Goal: Navigation & Orientation: Find specific page/section

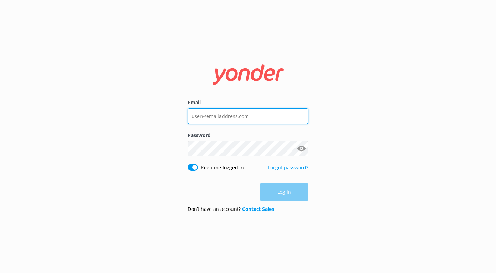
type input "[EMAIL_ADDRESS][DOMAIN_NAME]"
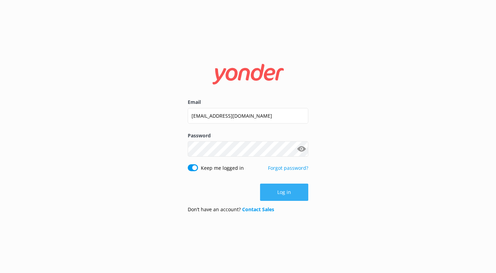
click at [284, 197] on div "Log in" at bounding box center [248, 191] width 121 height 17
click at [284, 197] on button "Log in" at bounding box center [284, 191] width 48 height 17
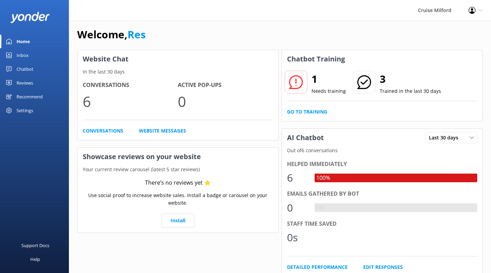
scroll to position [5, 0]
click at [25, 107] on div "Settings" at bounding box center [25, 110] width 17 height 14
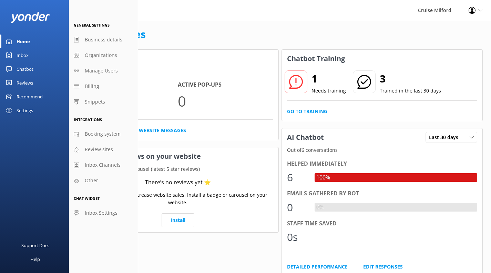
click at [52, 139] on div "Support Docs Help" at bounding box center [34, 205] width 69 height 137
click at [160, 11] on div "Cruise Milford Profile Settings Logout" at bounding box center [245, 10] width 491 height 21
